Goal: Find specific page/section: Find specific page/section

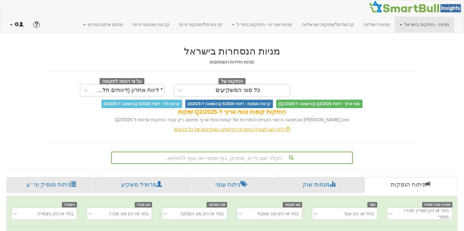
click at [17, 22] on span at bounding box center [17, 24] width 5 height 5
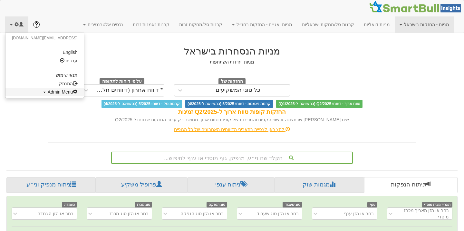
click at [48, 94] on span "Admin Menu" at bounding box center [63, 91] width 30 height 5
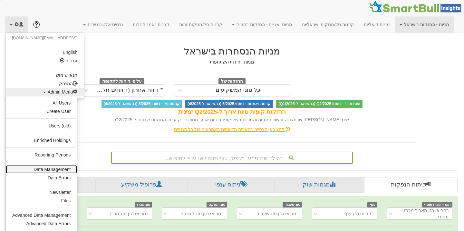
click at [46, 172] on link "Data Management" at bounding box center [41, 169] width 71 height 8
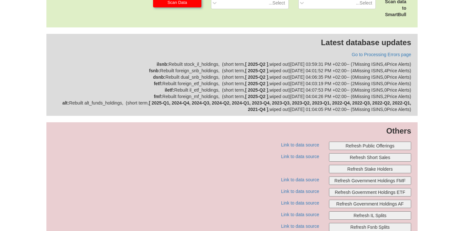
scroll to position [252, 0]
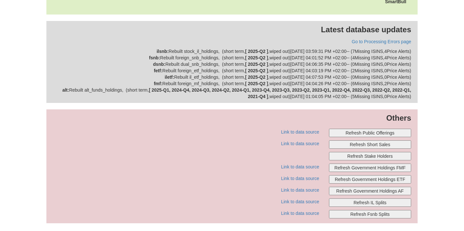
click at [351, 132] on button "Refresh Public Offerings" at bounding box center [370, 133] width 83 height 8
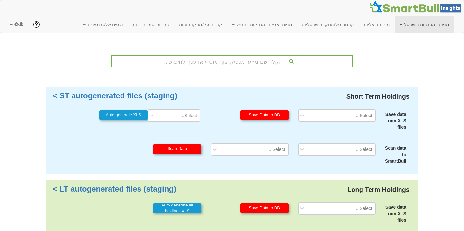
click at [395, 16] on link "מניות - החזקות בישראל" at bounding box center [424, 24] width 59 height 16
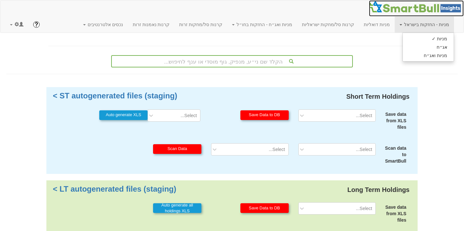
click at [384, 9] on img at bounding box center [416, 6] width 95 height 13
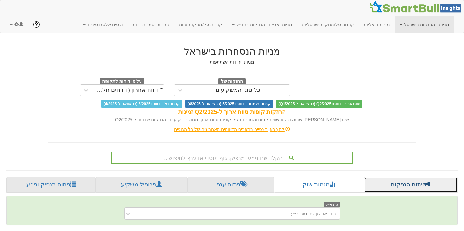
click at [400, 186] on link "ניתוח הנפקות" at bounding box center [411, 184] width 94 height 15
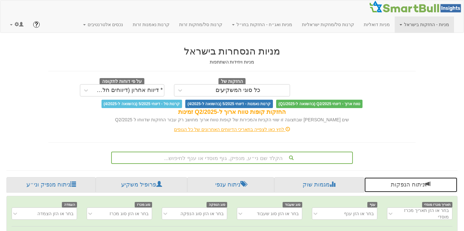
click at [403, 187] on link "ניתוח הנפקות" at bounding box center [411, 184] width 94 height 15
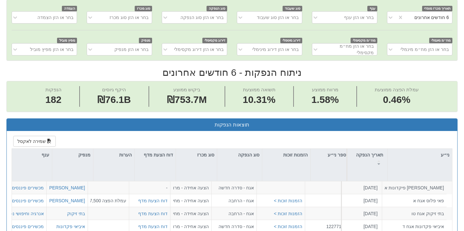
scroll to position [259, 0]
